Goal: Task Accomplishment & Management: Manage account settings

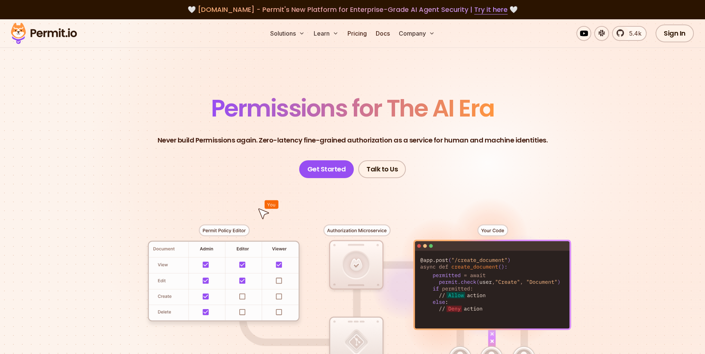
drag, startPoint x: 670, startPoint y: 38, endPoint x: 594, endPoint y: 90, distance: 91.2
click at [461, 38] on link "Sign In" at bounding box center [674, 34] width 38 height 18
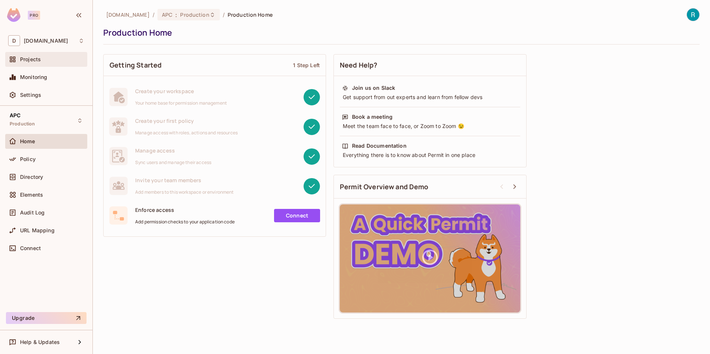
click at [11, 59] on icon at bounding box center [12, 59] width 7 height 7
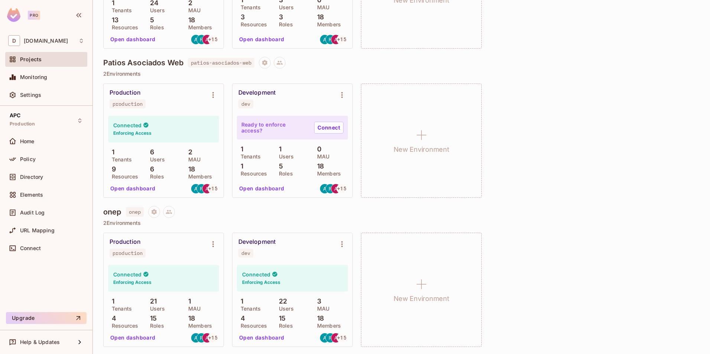
scroll to position [1362, 0]
click at [133, 338] on button "Open dashboard" at bounding box center [132, 337] width 51 height 12
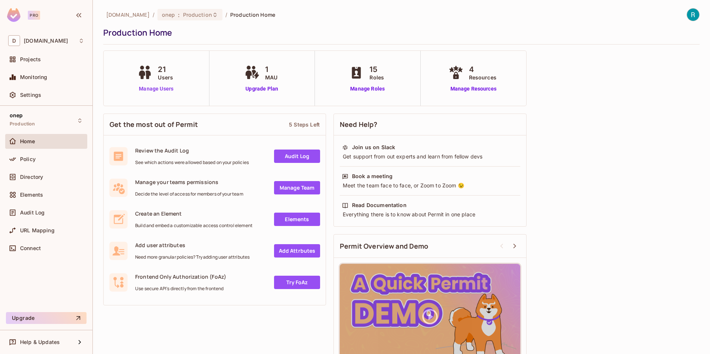
click at [155, 90] on link "Manage Users" at bounding box center [156, 89] width 41 height 8
click at [185, 17] on span "Production" at bounding box center [197, 14] width 29 height 7
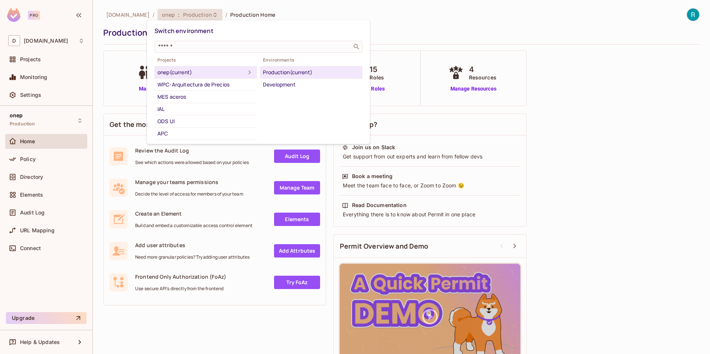
click at [299, 73] on div "Production (current)" at bounding box center [311, 72] width 97 height 9
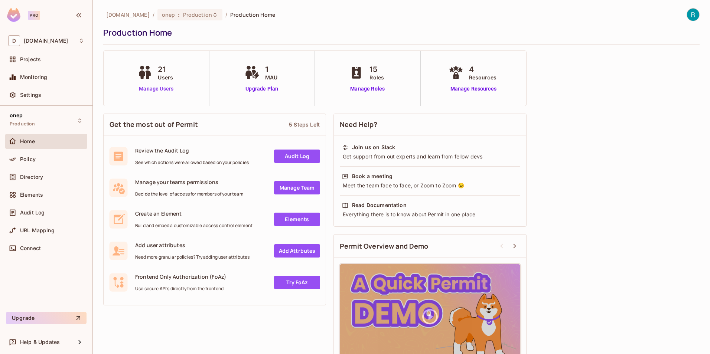
click at [159, 88] on link "Manage Users" at bounding box center [156, 89] width 41 height 8
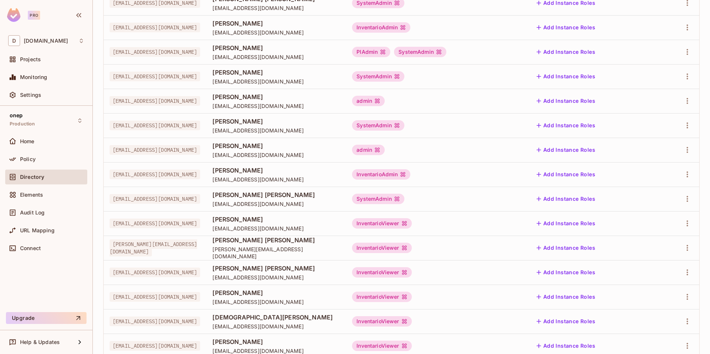
scroll to position [165, 0]
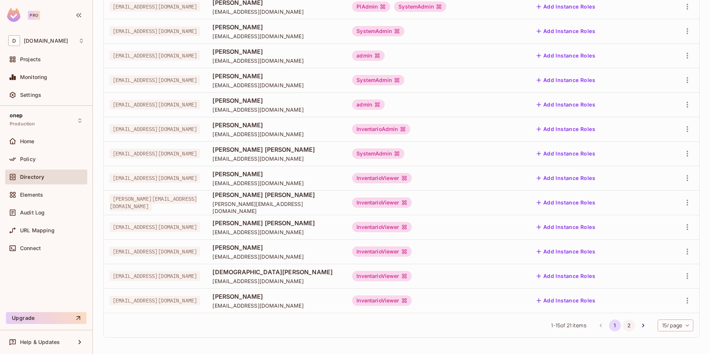
click at [623, 327] on button "2" at bounding box center [629, 326] width 12 height 12
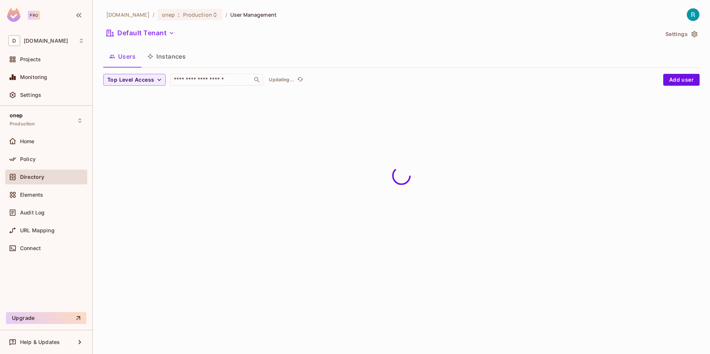
scroll to position [0, 0]
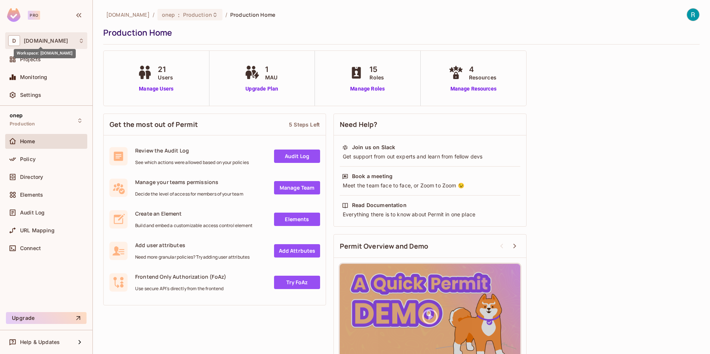
click at [28, 41] on span "[DOMAIN_NAME]" at bounding box center [46, 41] width 44 height 6
click at [38, 60] on span "[DOMAIN_NAME]" at bounding box center [42, 62] width 52 height 7
click at [24, 63] on div "Projects" at bounding box center [46, 59] width 76 height 9
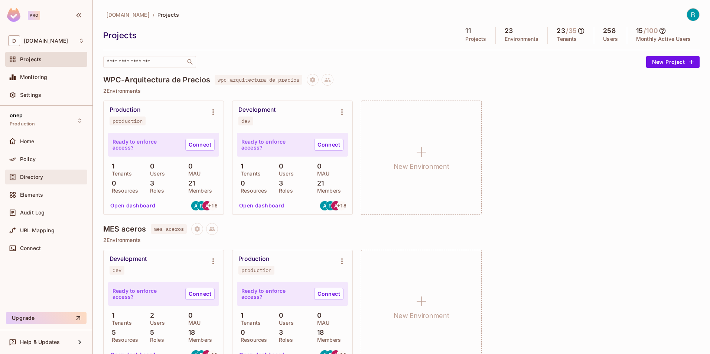
click at [39, 182] on div "Directory" at bounding box center [46, 177] width 82 height 15
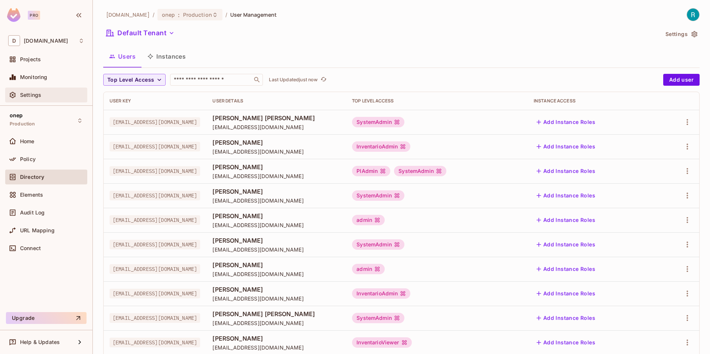
click at [30, 94] on span "Settings" at bounding box center [30, 95] width 21 height 6
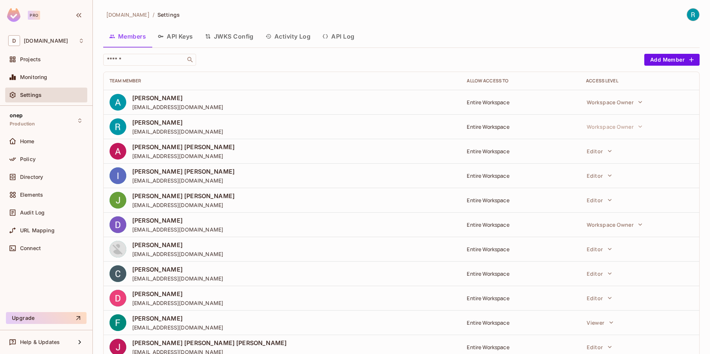
click at [228, 37] on button "JWKS Config" at bounding box center [229, 36] width 61 height 19
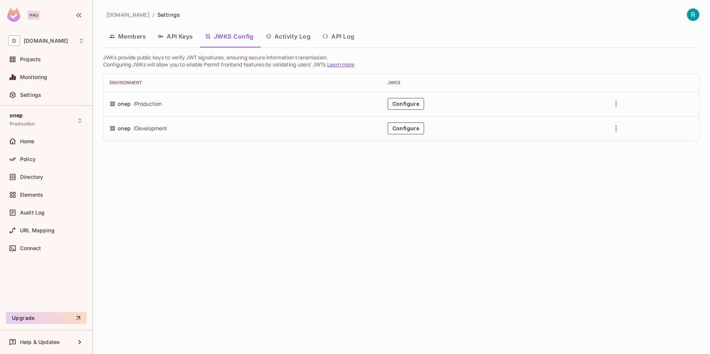
click at [347, 66] on link "Learn more" at bounding box center [340, 64] width 27 height 7
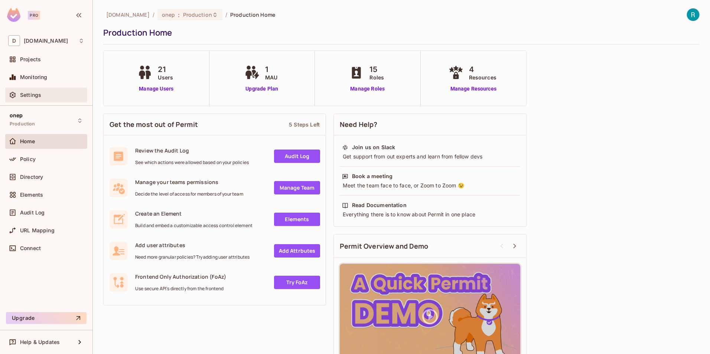
click at [40, 97] on span "Settings" at bounding box center [30, 95] width 21 height 6
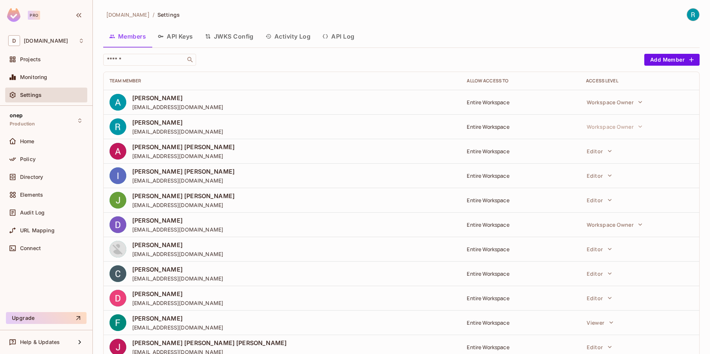
click at [288, 36] on button "Activity Log" at bounding box center [288, 36] width 57 height 19
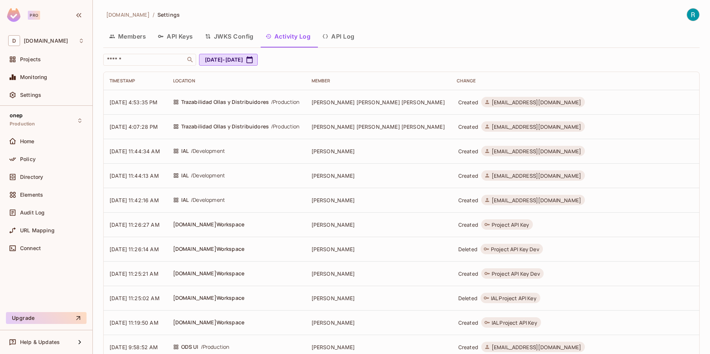
click at [348, 33] on button "API Log" at bounding box center [338, 36] width 44 height 19
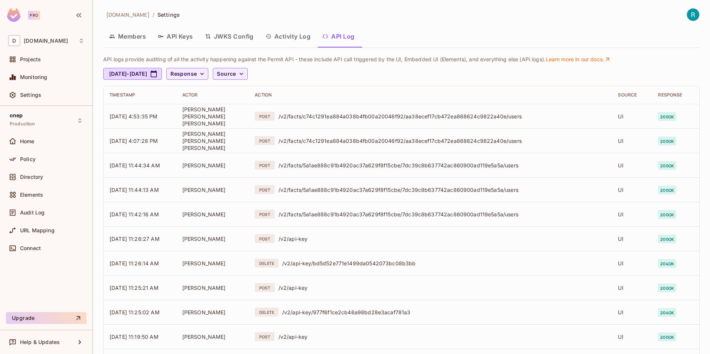
click at [286, 31] on button "Activity Log" at bounding box center [288, 36] width 57 height 19
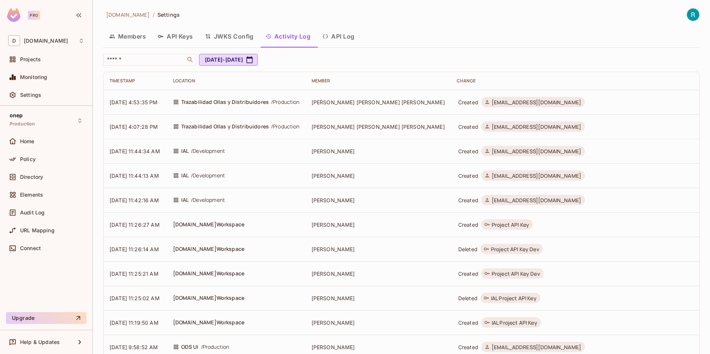
click at [182, 36] on button "API Keys" at bounding box center [175, 36] width 47 height 19
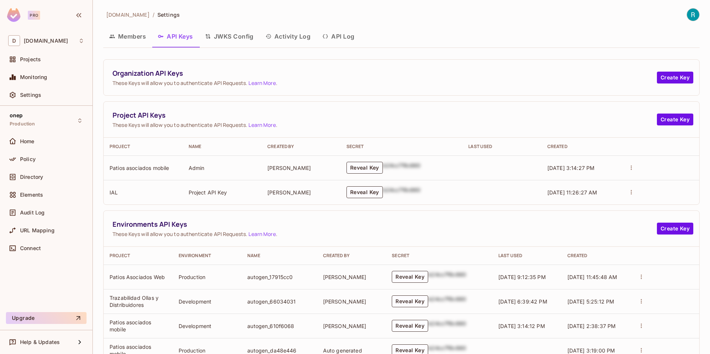
click at [119, 32] on button "Members" at bounding box center [127, 36] width 49 height 19
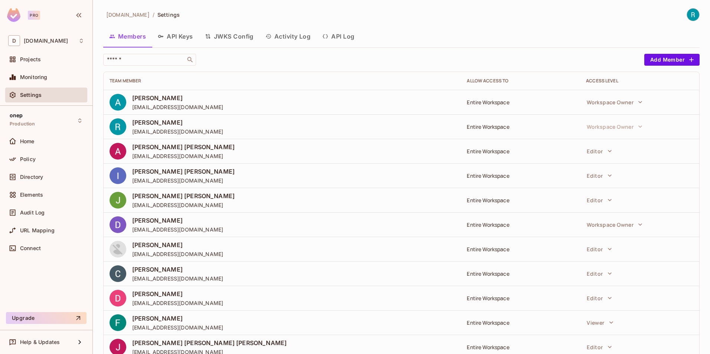
click at [591, 83] on div "Access Level" at bounding box center [639, 81] width 107 height 6
click at [639, 103] on icon "button" at bounding box center [640, 101] width 7 height 7
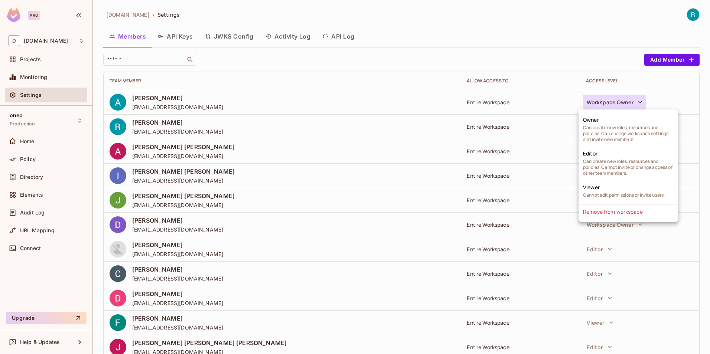
click at [548, 45] on div at bounding box center [355, 177] width 710 height 354
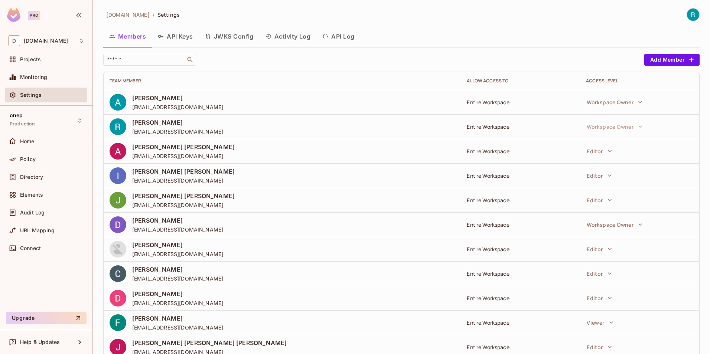
click at [595, 81] on div "Access Level" at bounding box center [639, 81] width 107 height 6
click at [665, 59] on button "Add Member" at bounding box center [672, 60] width 55 height 12
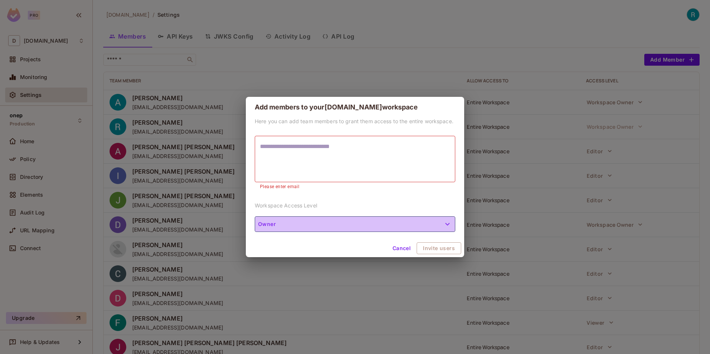
click at [371, 224] on button "Owner" at bounding box center [355, 225] width 201 height 16
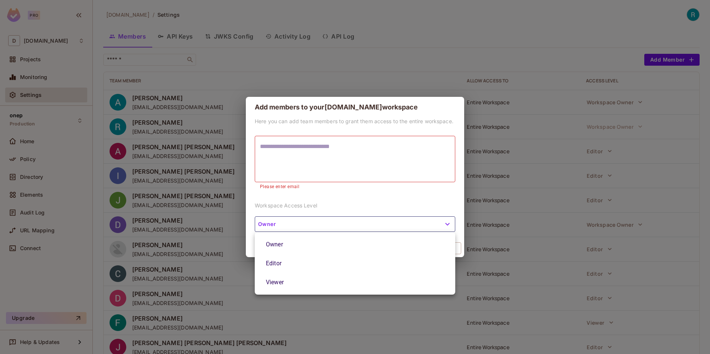
click at [284, 262] on li "Editor" at bounding box center [355, 263] width 201 height 19
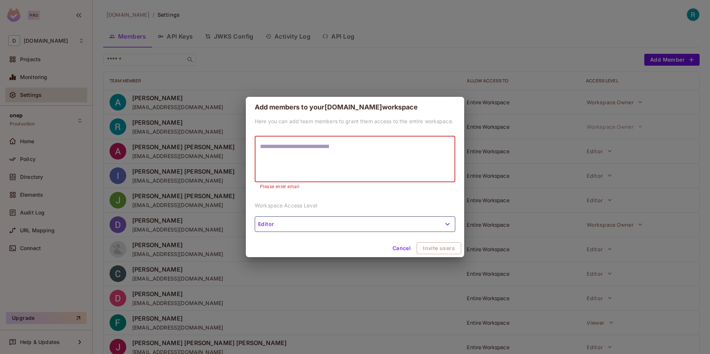
click at [292, 146] on textarea at bounding box center [355, 159] width 190 height 34
paste textarea "**********"
type textarea "**********"
click at [434, 247] on button "Invite users" at bounding box center [440, 249] width 44 height 12
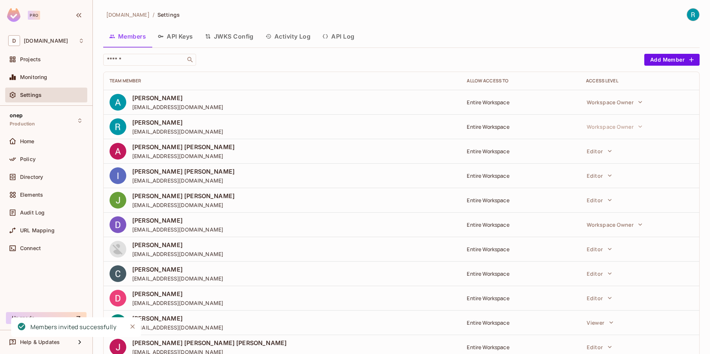
drag, startPoint x: 133, startPoint y: 327, endPoint x: 152, endPoint y: 314, distance: 23.1
click at [134, 327] on icon "Close" at bounding box center [132, 326] width 7 height 7
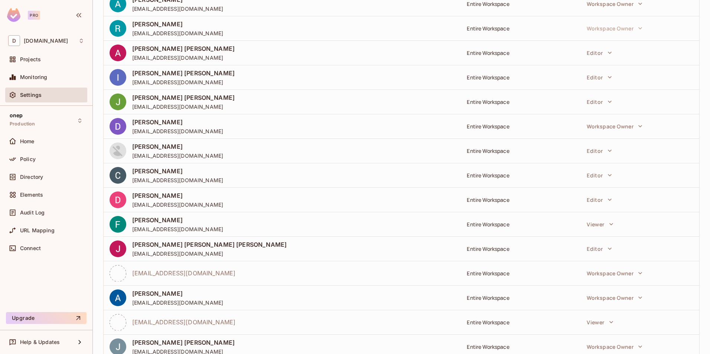
scroll to position [111, 0]
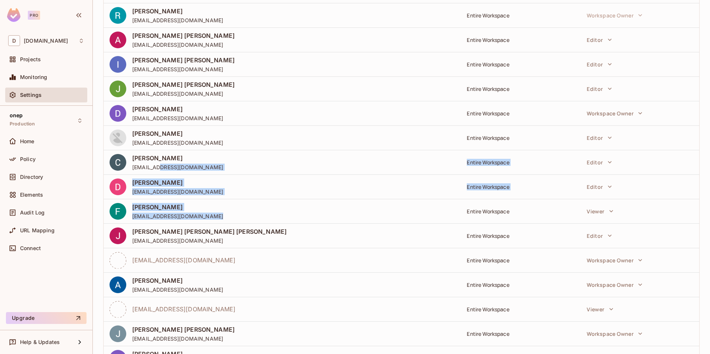
drag, startPoint x: 222, startPoint y: 217, endPoint x: 156, endPoint y: 166, distance: 83.4
click at [156, 166] on tbody "[PERSON_NAME] [PERSON_NAME][EMAIL_ADDRESS][DOMAIN_NAME] Entire Workspace Worksp…" at bounding box center [402, 247] width 596 height 539
click at [263, 212] on div "[PERSON_NAME] [EMAIL_ADDRESS][DOMAIN_NAME]" at bounding box center [282, 211] width 345 height 17
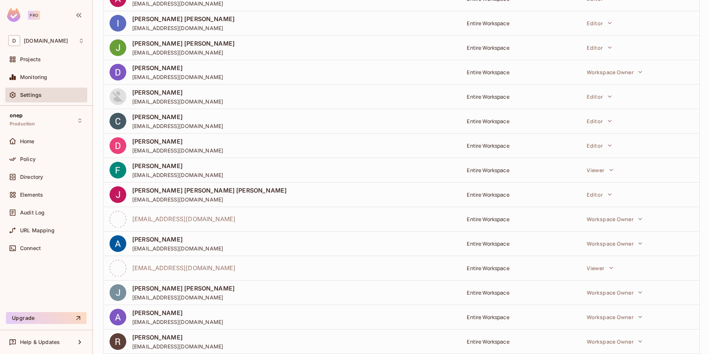
scroll to position [0, 0]
